Goal: Task Accomplishment & Management: Use online tool/utility

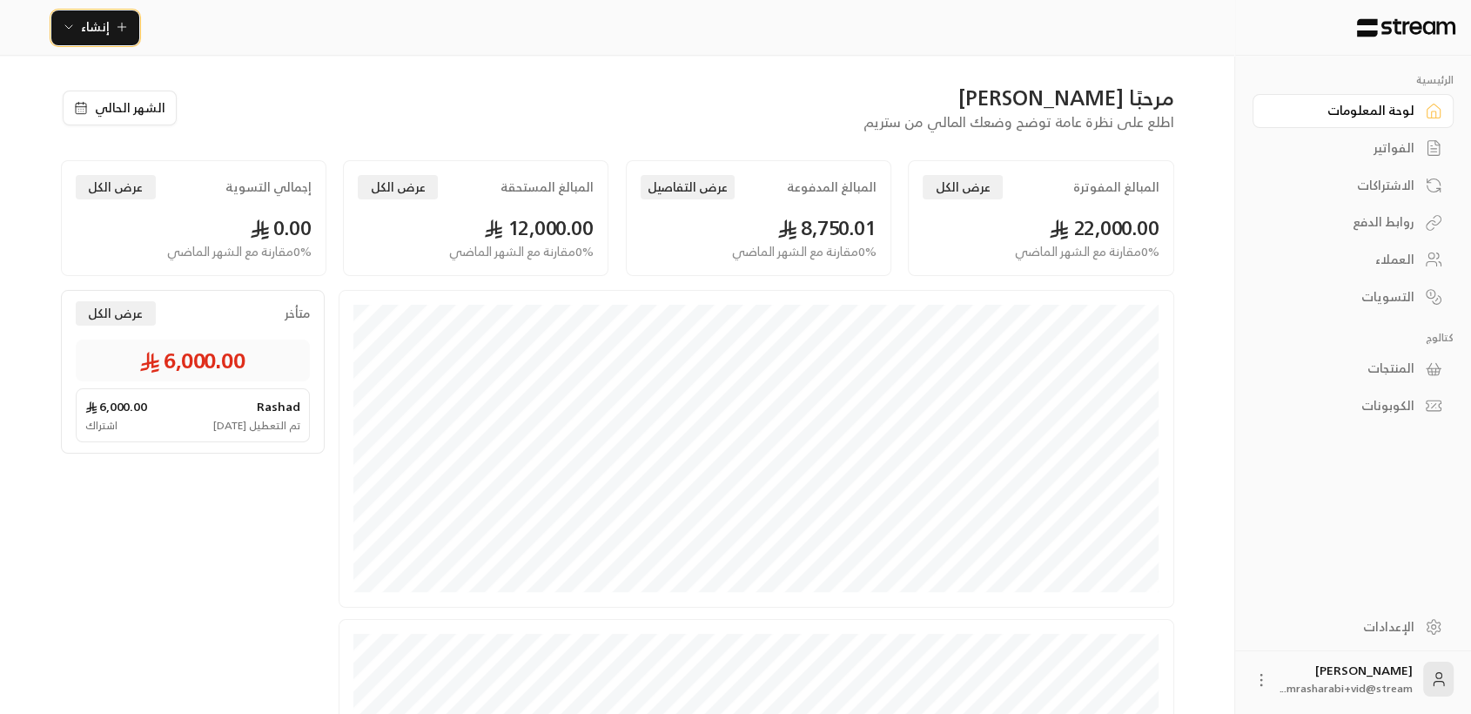
click at [109, 23] on span "إنشاء" at bounding box center [95, 27] width 67 height 22
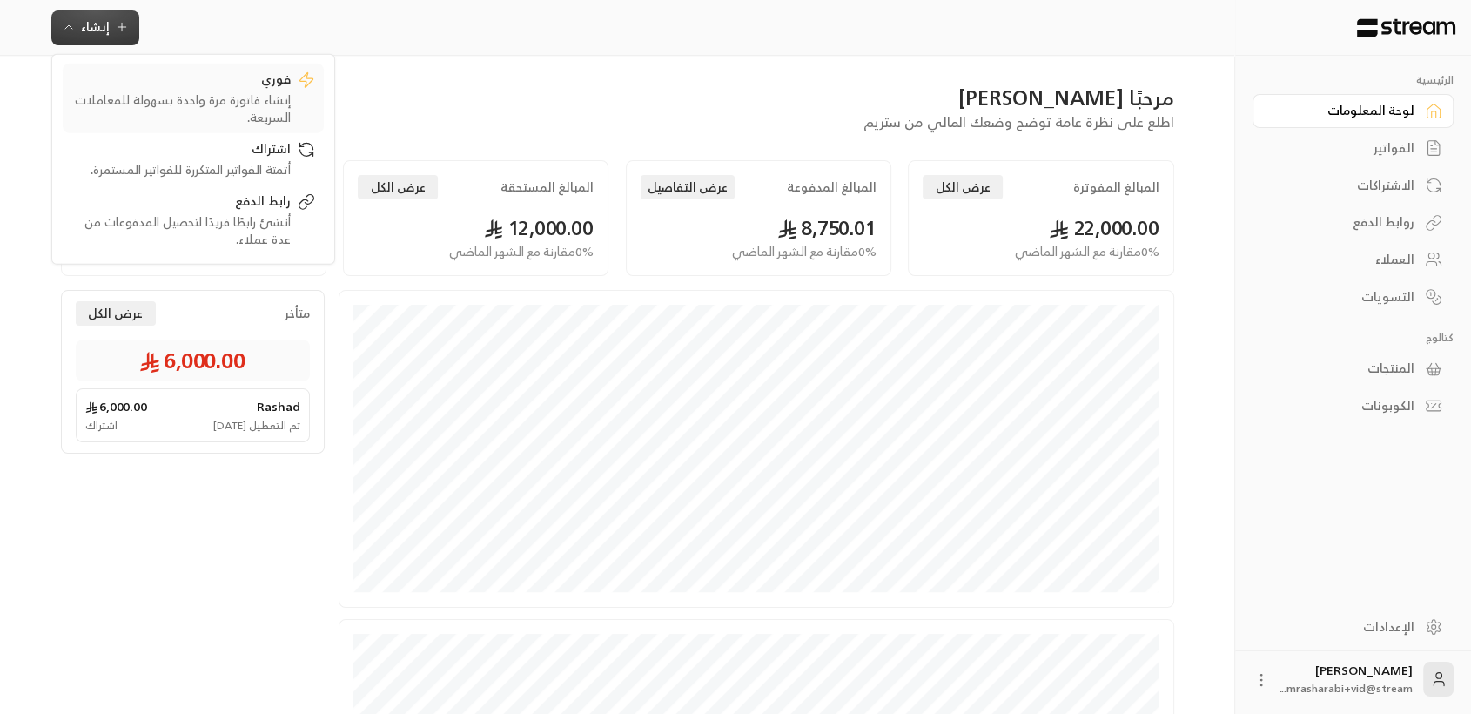
click at [188, 101] on div "إنشاء فاتورة مرة واحدة بسهولة للمعاملات السريعة." at bounding box center [180, 107] width 219 height 35
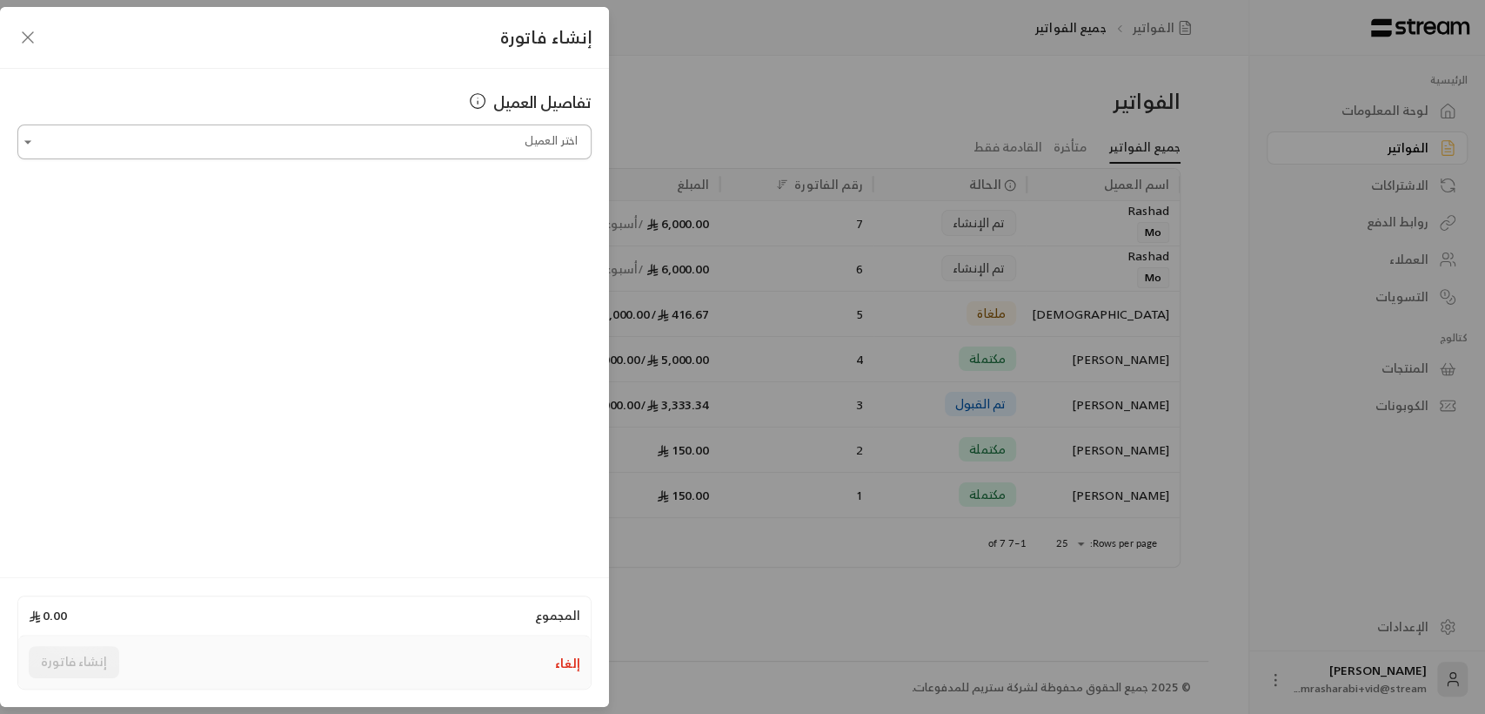
click at [467, 154] on input "اختر العميل" at bounding box center [304, 142] width 574 height 30
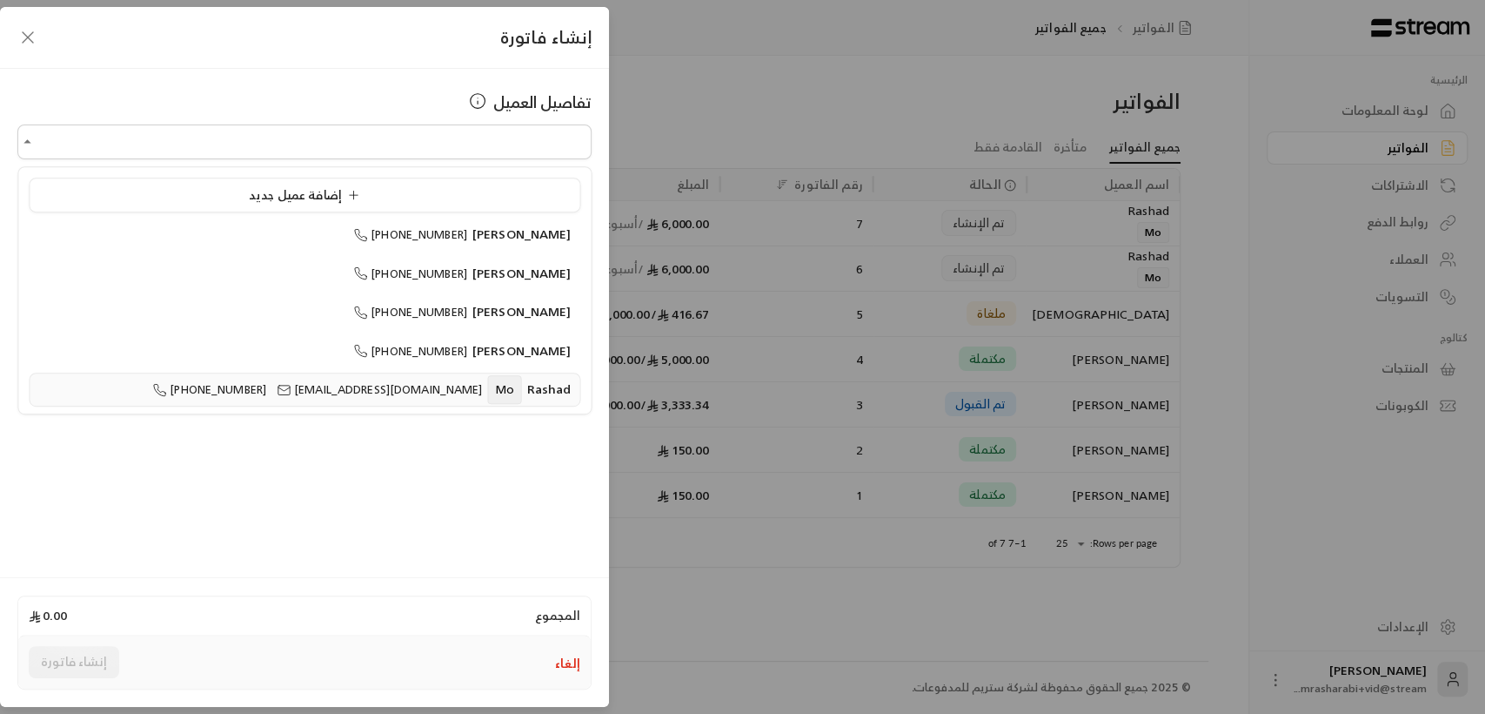
click at [508, 382] on span "Mo" at bounding box center [504, 389] width 34 height 29
type input "**********"
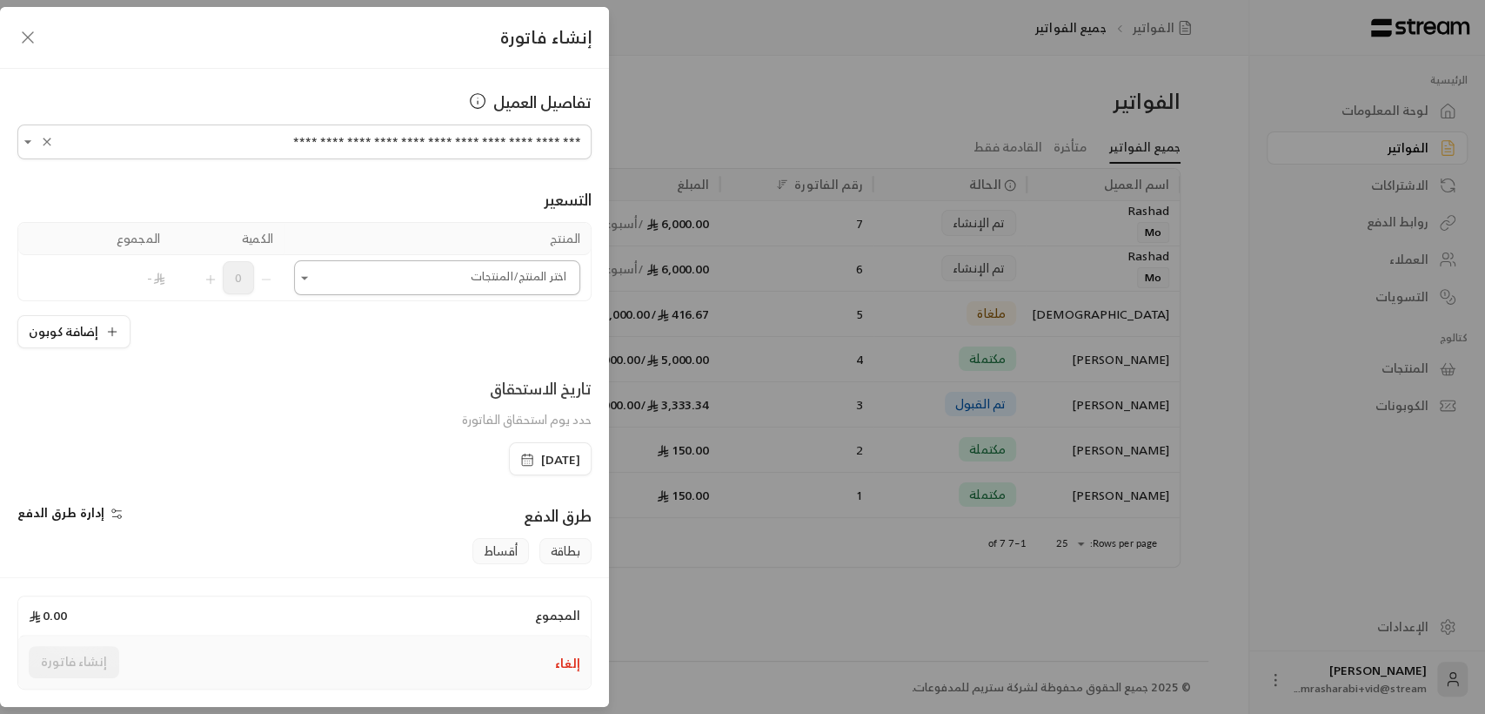
click at [480, 284] on input "اختر العميل" at bounding box center [437, 278] width 286 height 30
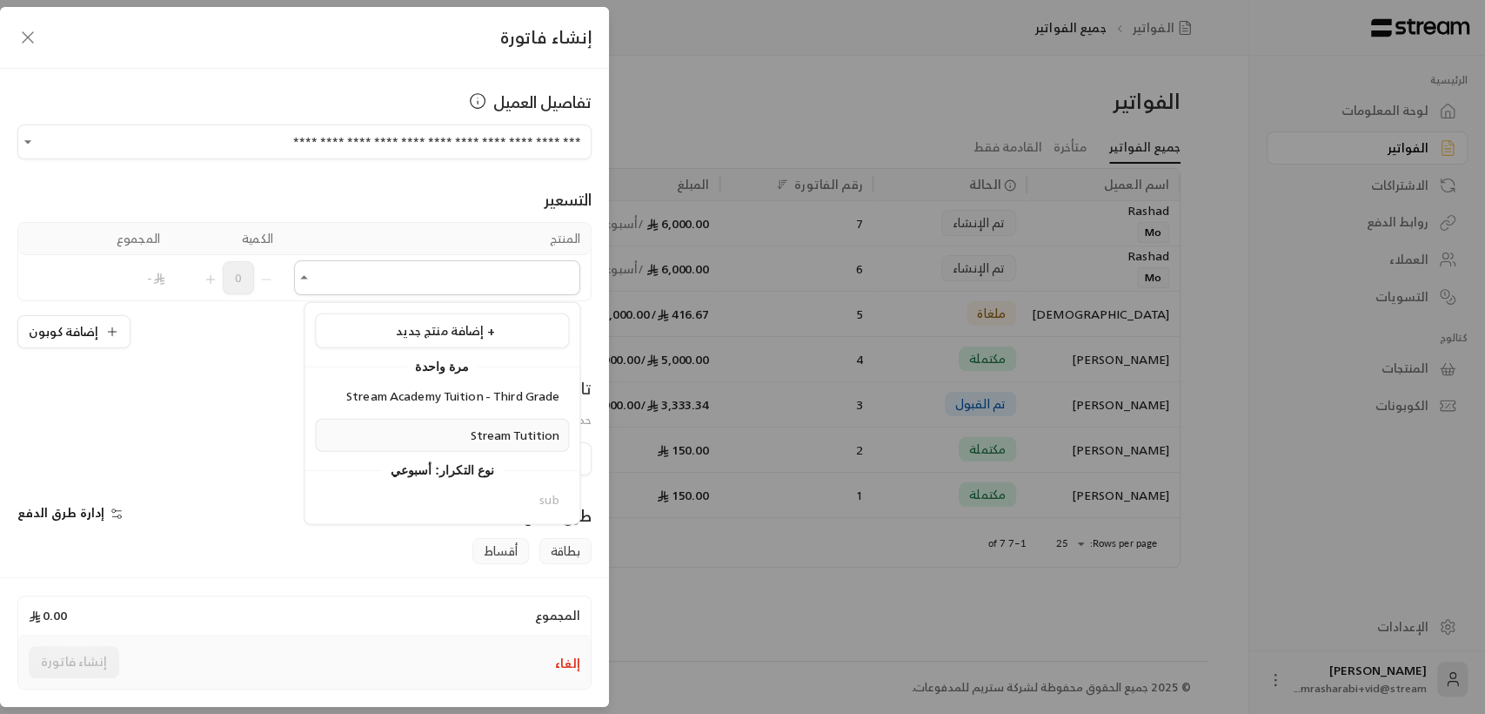
click at [514, 442] on span "Stream Tutition" at bounding box center [515, 434] width 90 height 22
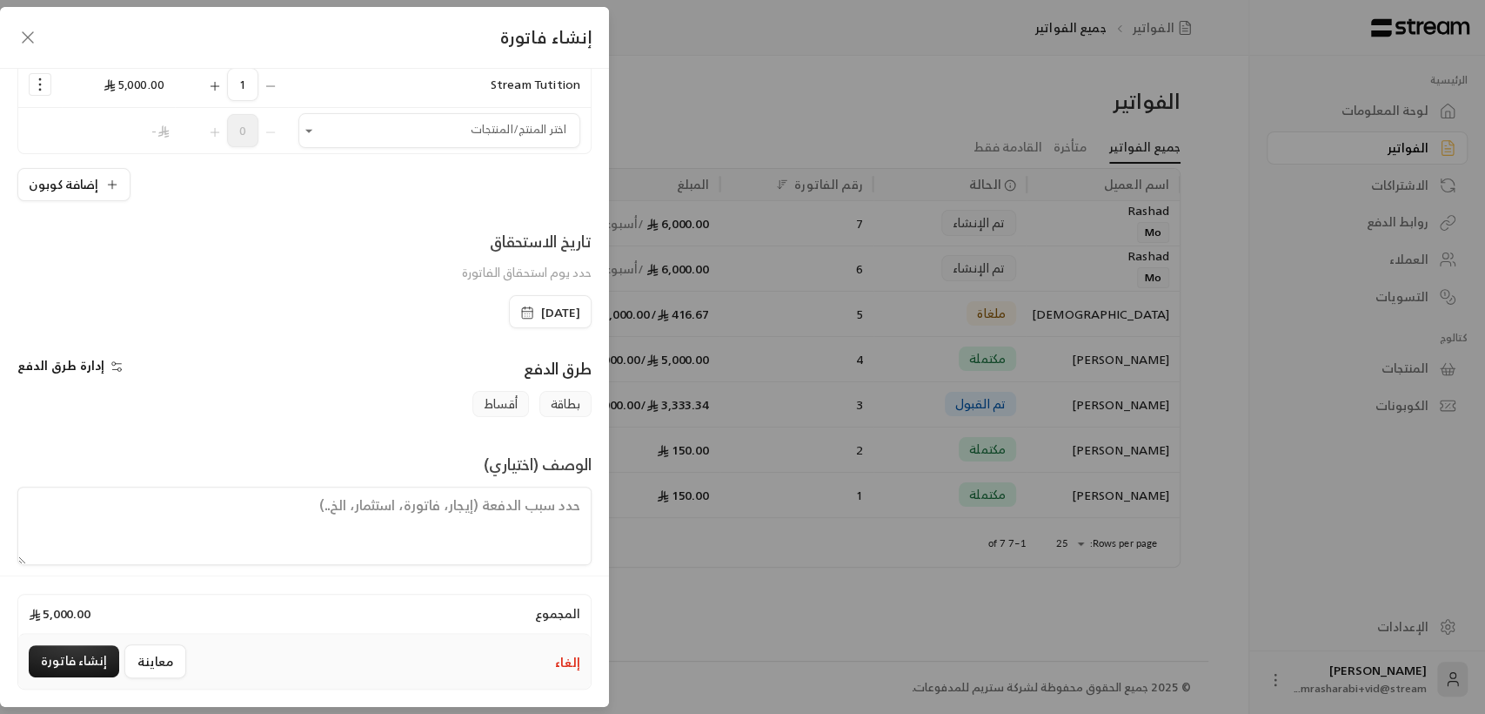
scroll to position [206, 0]
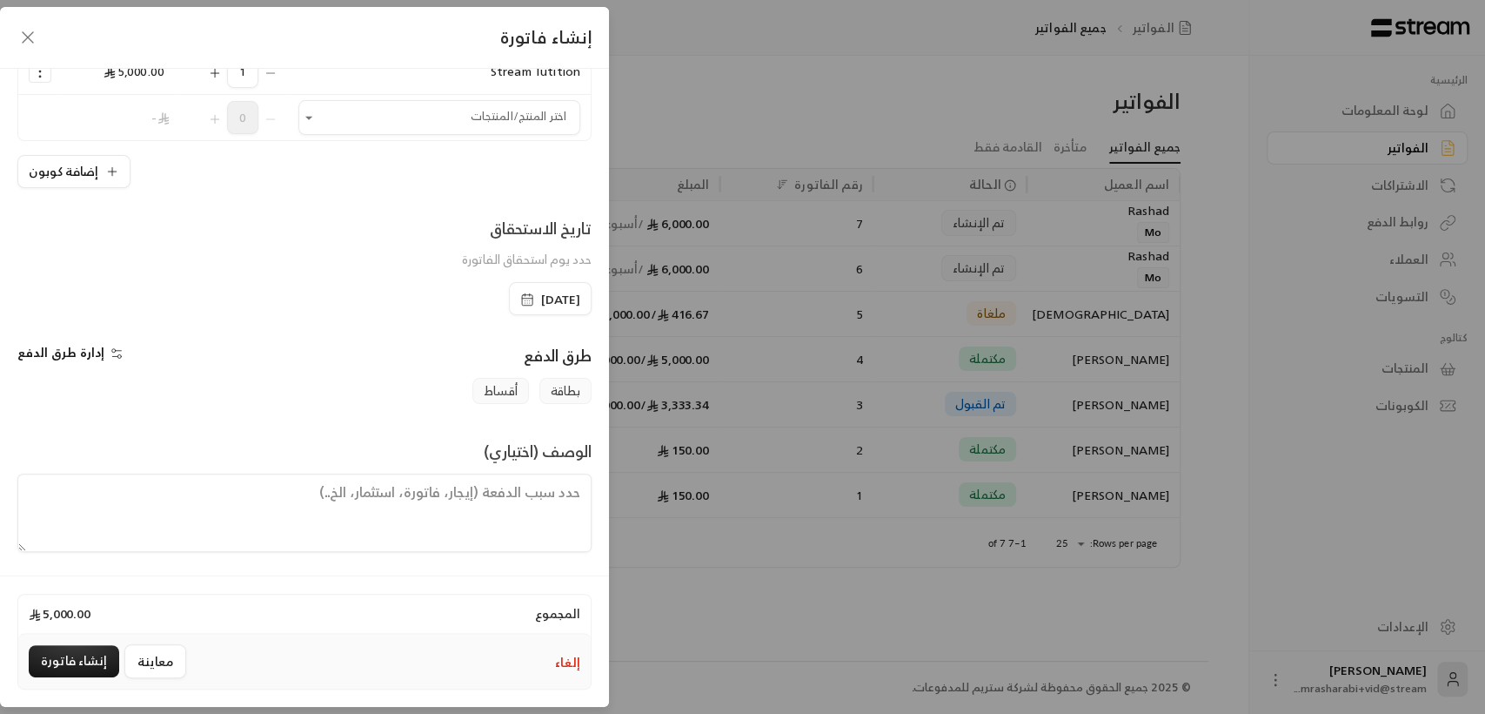
click at [389, 522] on textarea at bounding box center [304, 512] width 574 height 78
type textarea "G"
type textarea "لا"
click at [392, 367] on div "طرق الدفع" at bounding box center [453, 360] width 296 height 35
click at [74, 667] on button "إنشاء فاتورة" at bounding box center [74, 661] width 90 height 32
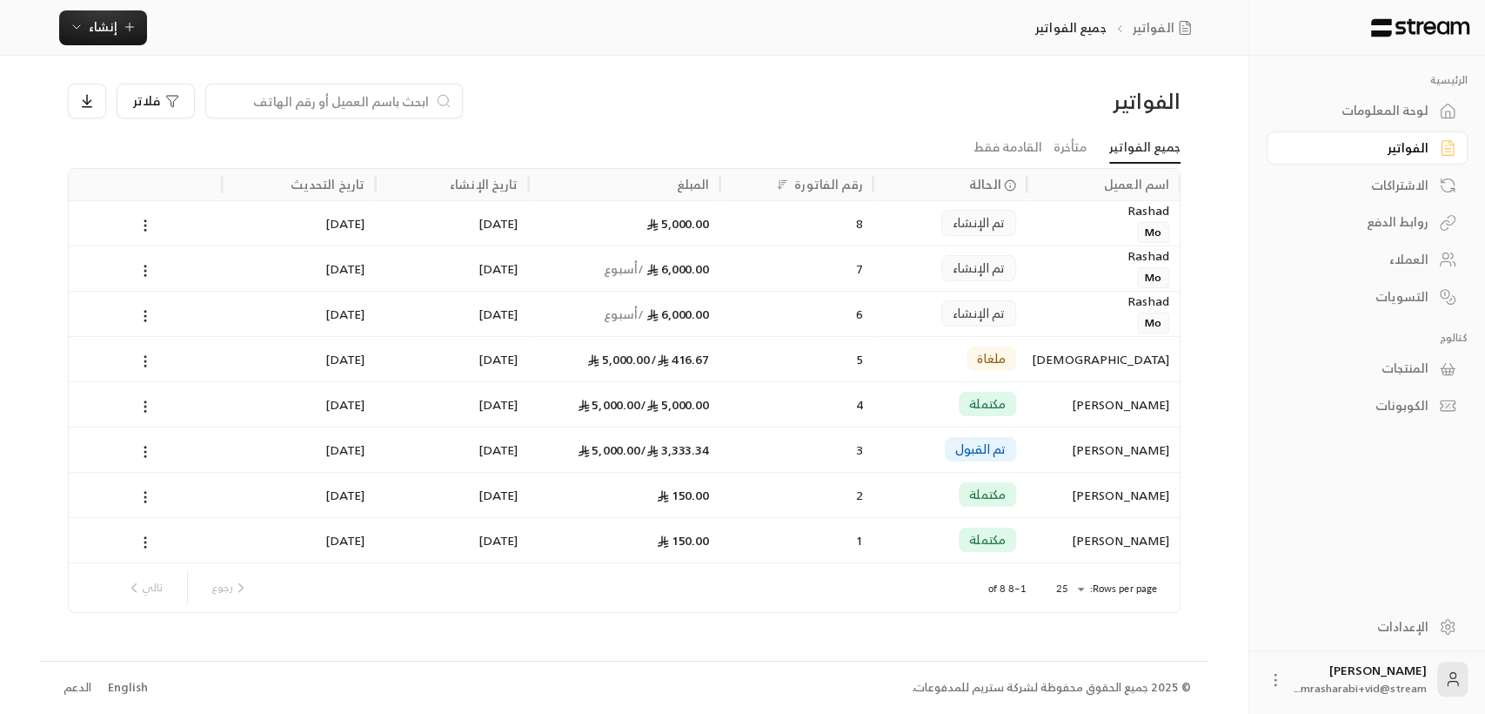
click at [851, 218] on div "8" at bounding box center [796, 223] width 132 height 44
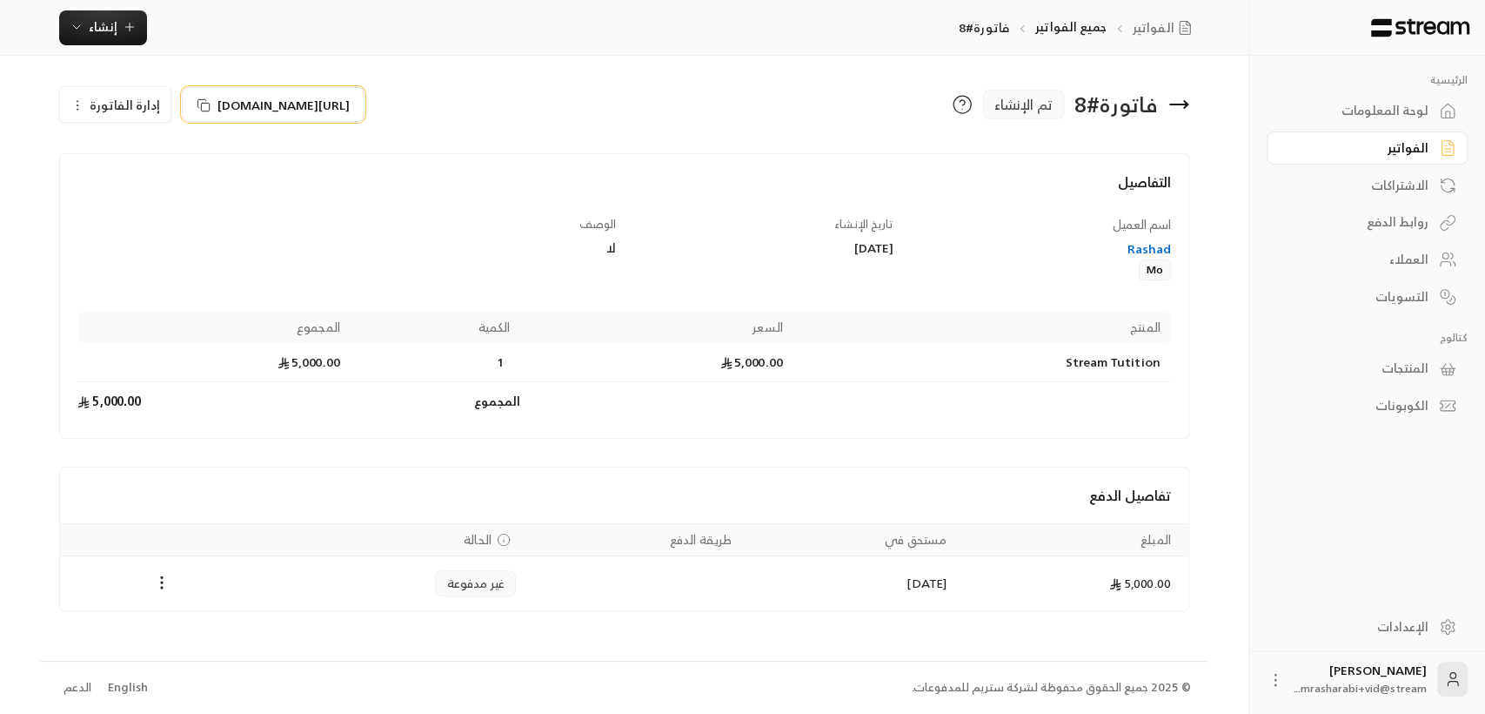
click at [274, 107] on span "[URL][DOMAIN_NAME]" at bounding box center [284, 105] width 132 height 18
